Goal: Transaction & Acquisition: Purchase product/service

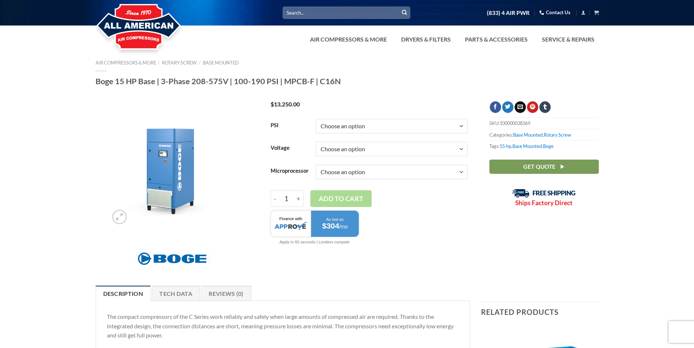
click at [316, 119] on select "Choose an option 150" at bounding box center [392, 126] width 152 height 15
select select "150"
click at [316, 142] on select "Choose an option 3/60/230V" at bounding box center [392, 149] width 152 height 15
select select "3-60-230v"
click at [316, 165] on select "Choose an option Focus 2.0" at bounding box center [392, 172] width 152 height 15
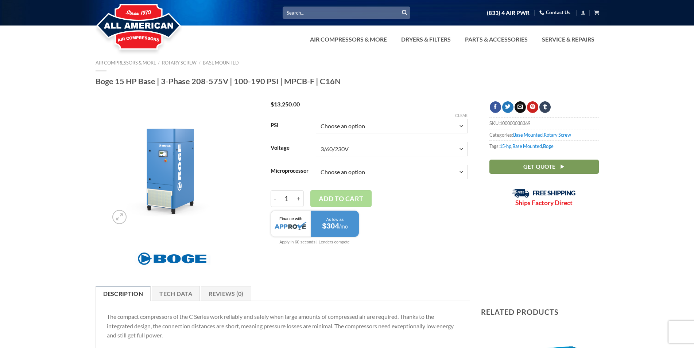
select select "focus-2-0"
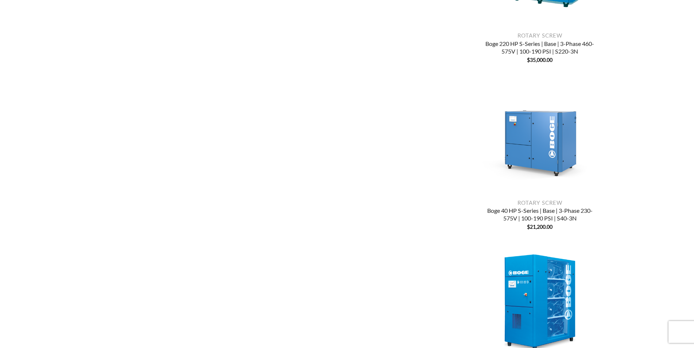
scroll to position [435, 0]
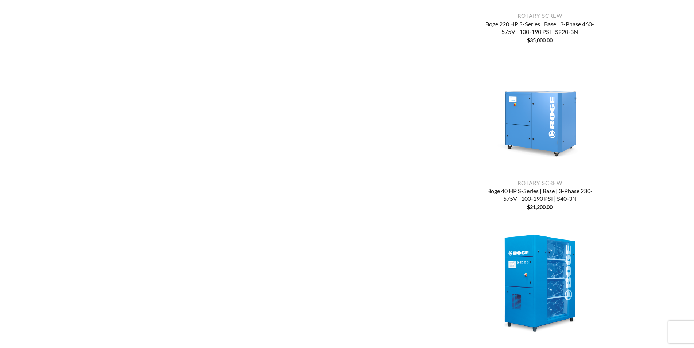
click at [551, 140] on img "Boge 40 HP S-Series | Base | 3-Phase 230-575V | 100-190 PSI | S40-3N" at bounding box center [540, 117] width 118 height 118
